Goal: Transaction & Acquisition: Purchase product/service

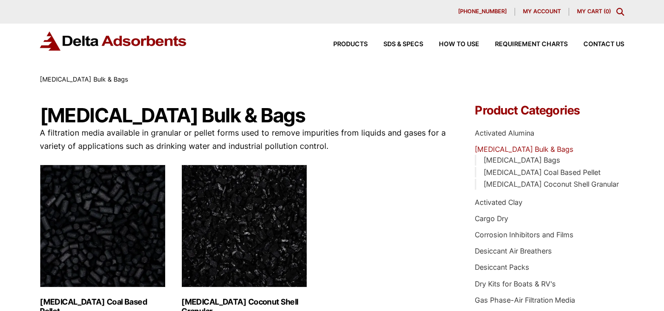
click at [224, 299] on h2 "Activated Carbon Coconut Shell Granular (3)" at bounding box center [244, 307] width 126 height 19
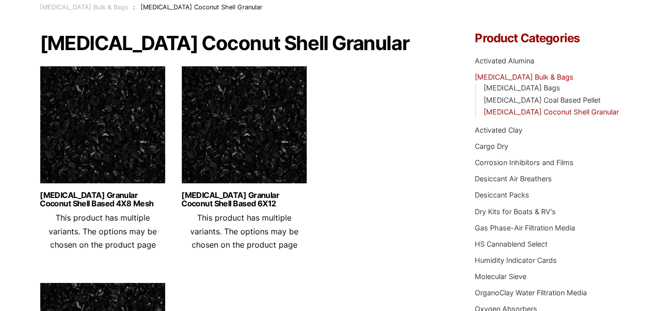
scroll to position [62, 0]
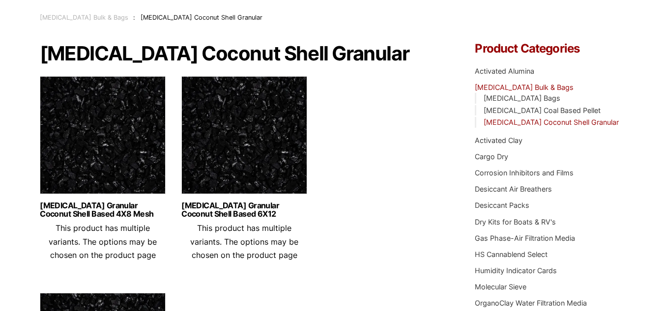
click at [122, 158] on img at bounding box center [103, 137] width 126 height 123
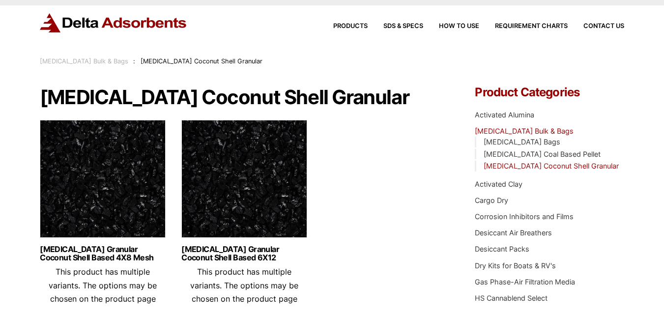
scroll to position [0, 0]
